Goal: Check status: Check status

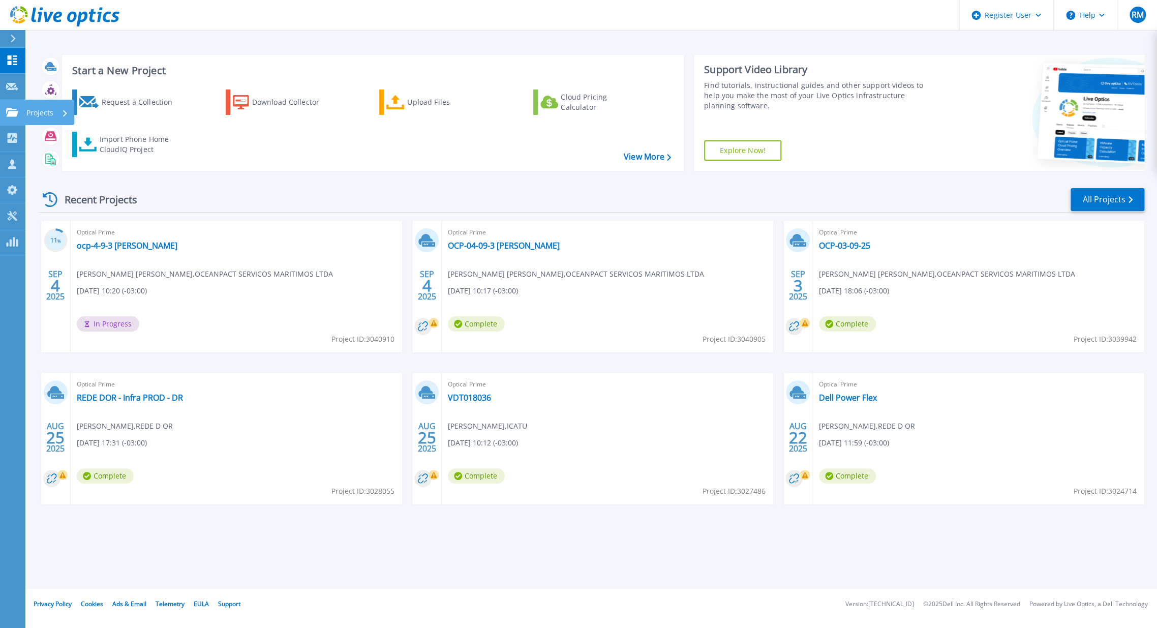
click at [12, 110] on icon at bounding box center [12, 112] width 12 height 9
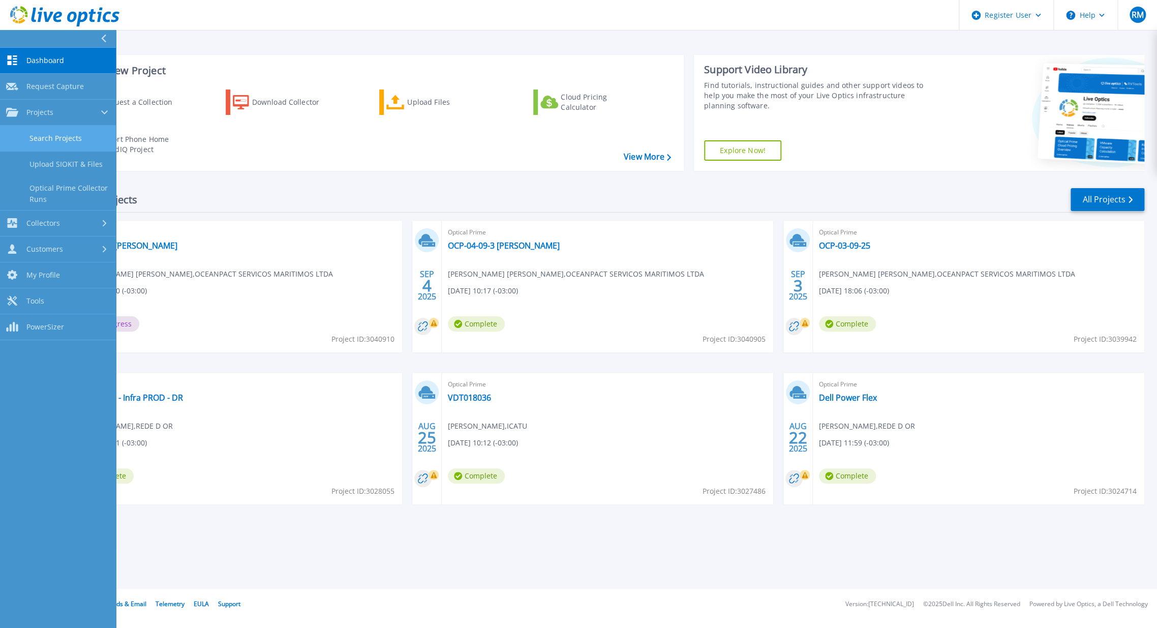
click at [65, 138] on link "Search Projects" at bounding box center [58, 139] width 116 height 26
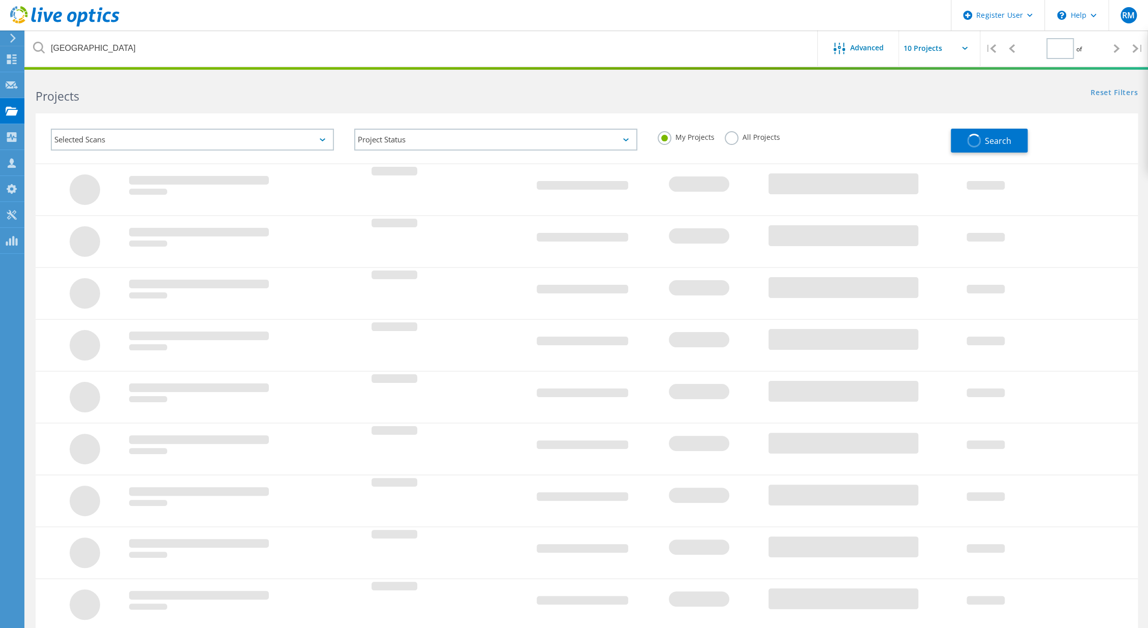
type input "1"
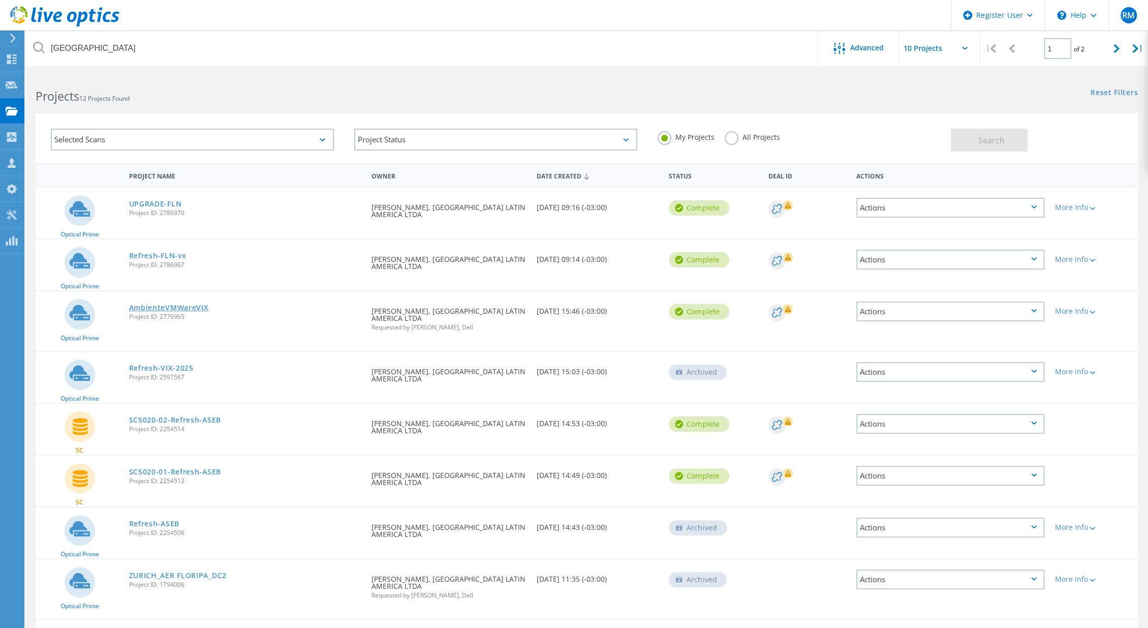
click at [171, 308] on link "AmbienteVMWareVIX" at bounding box center [169, 307] width 80 height 7
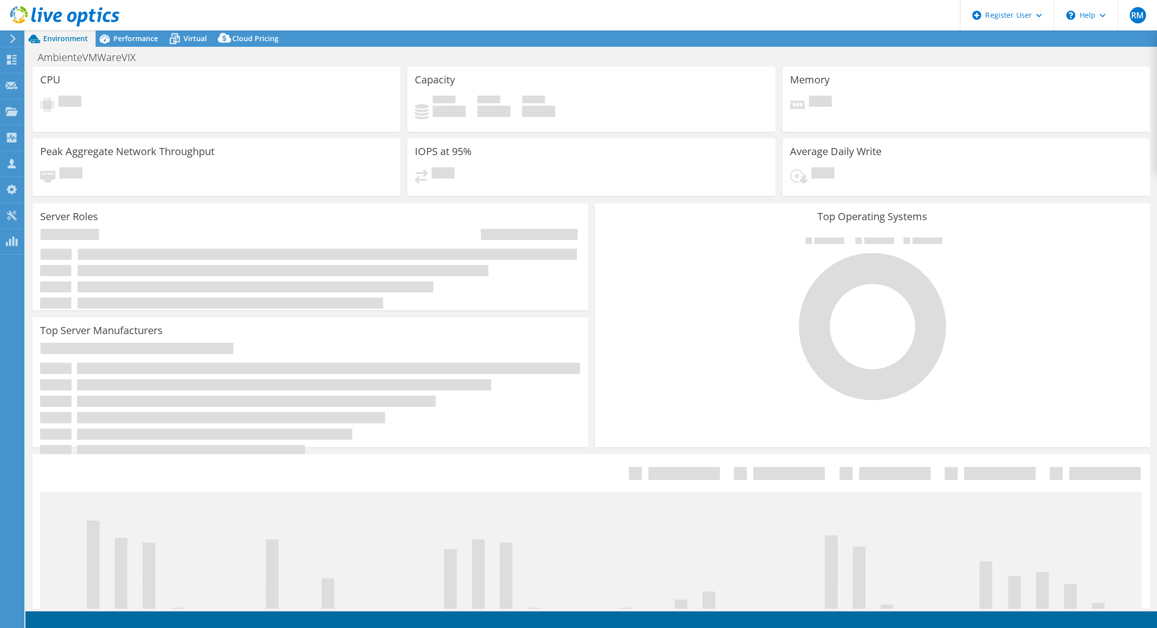
select select "SouthAmerica"
select select "BRL"
